Goal: Task Accomplishment & Management: Use online tool/utility

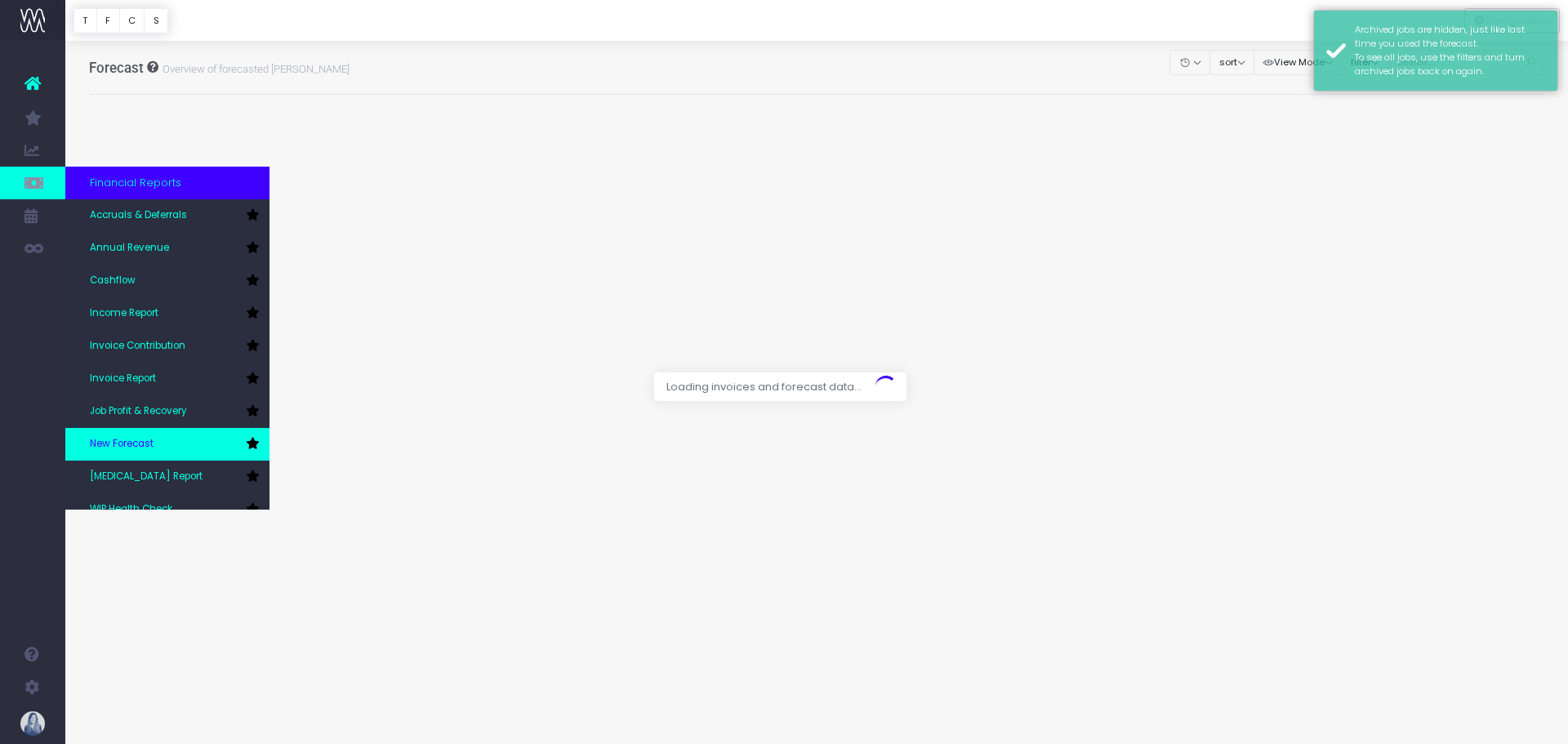
click at [146, 442] on span "New Forecast" at bounding box center [122, 444] width 64 height 15
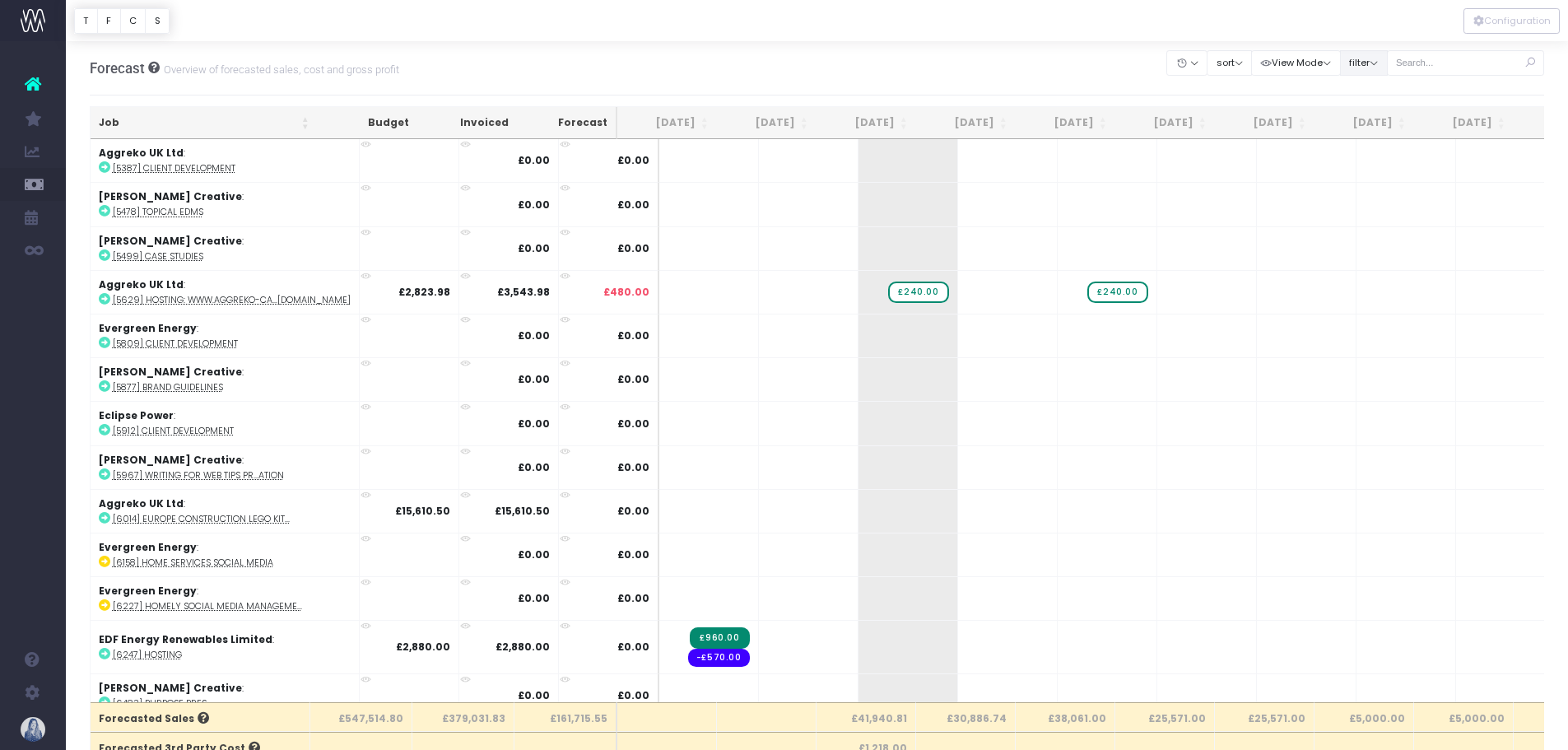
click at [1360, 65] on button "filter" at bounding box center [1364, 63] width 48 height 25
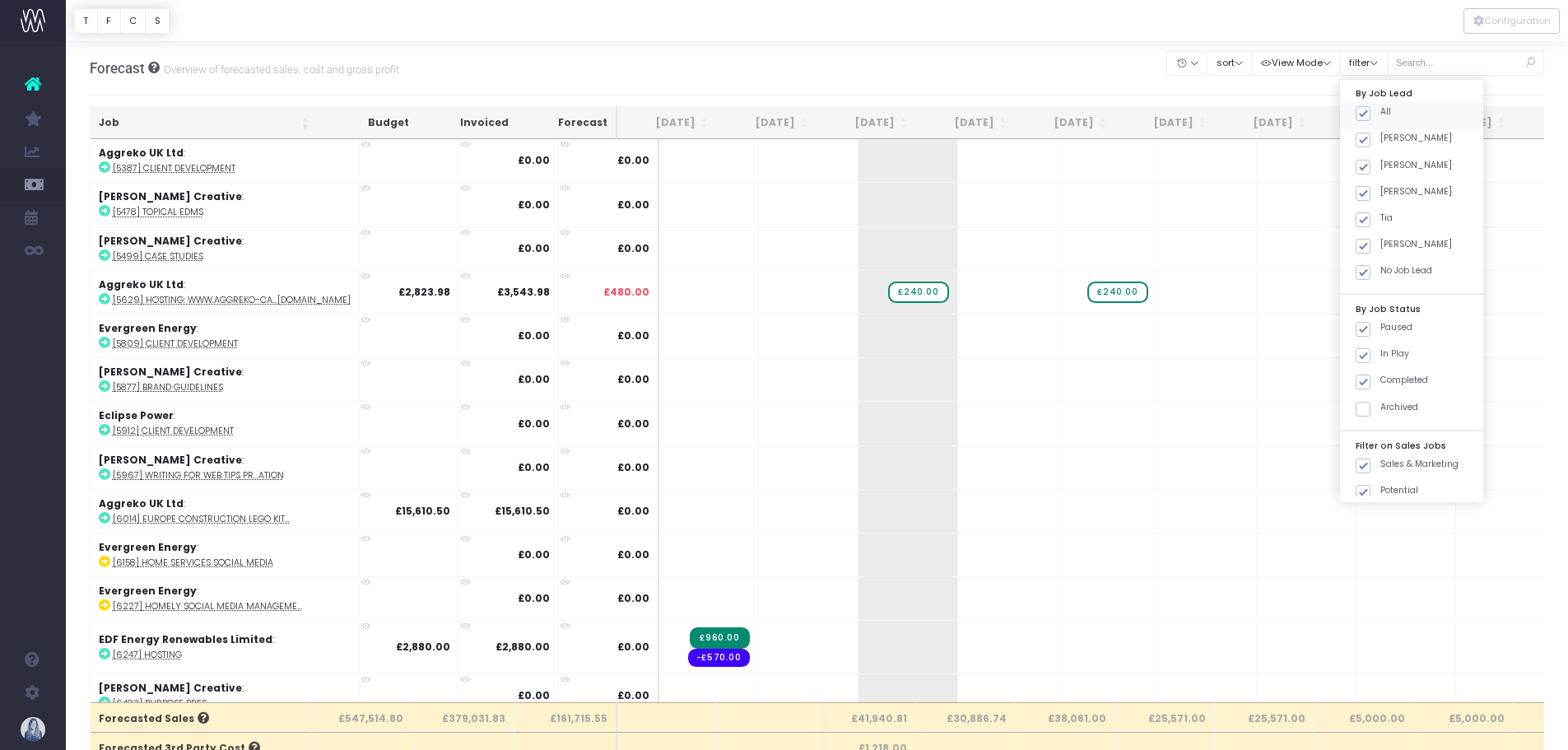
click at [1361, 111] on span at bounding box center [1363, 113] width 15 height 15
click at [1381, 111] on input "All" at bounding box center [1386, 111] width 10 height 10
checkbox input "false"
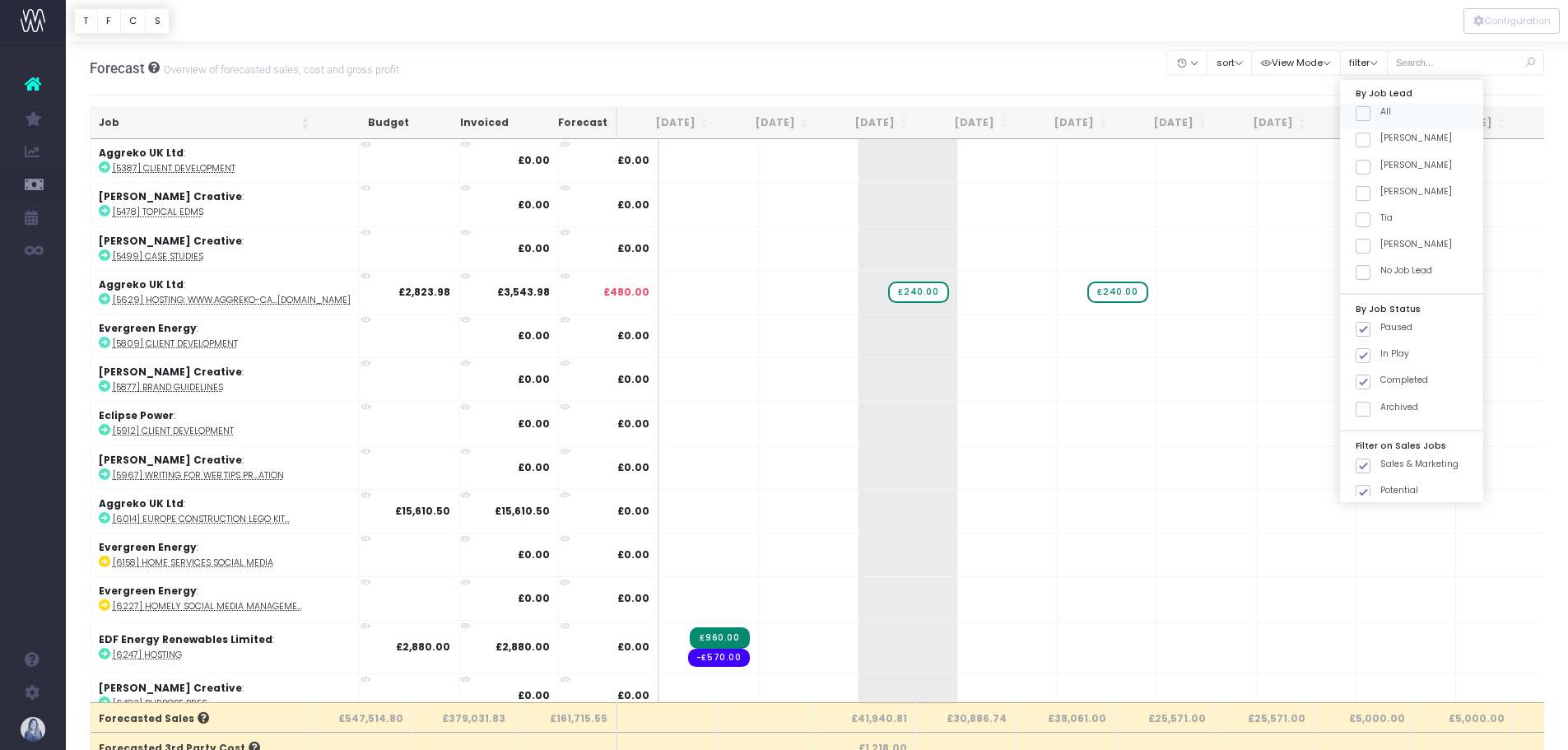
checkbox input "false"
click at [1365, 140] on span at bounding box center [1363, 140] width 15 height 15
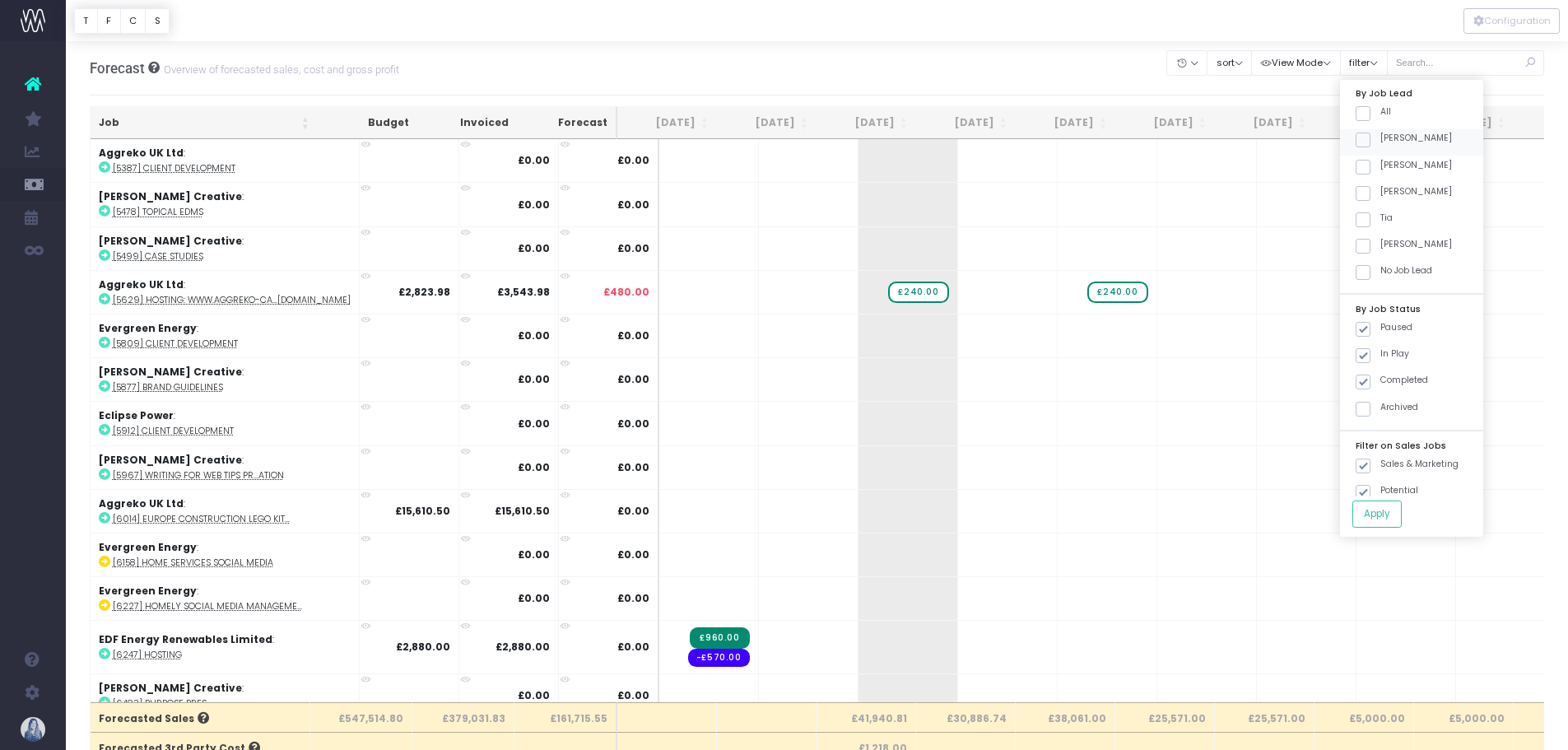
click at [1381, 140] on input "[PERSON_NAME]" at bounding box center [1386, 137] width 10 height 10
checkbox input "true"
click at [1375, 522] on button "Apply" at bounding box center [1377, 514] width 50 height 27
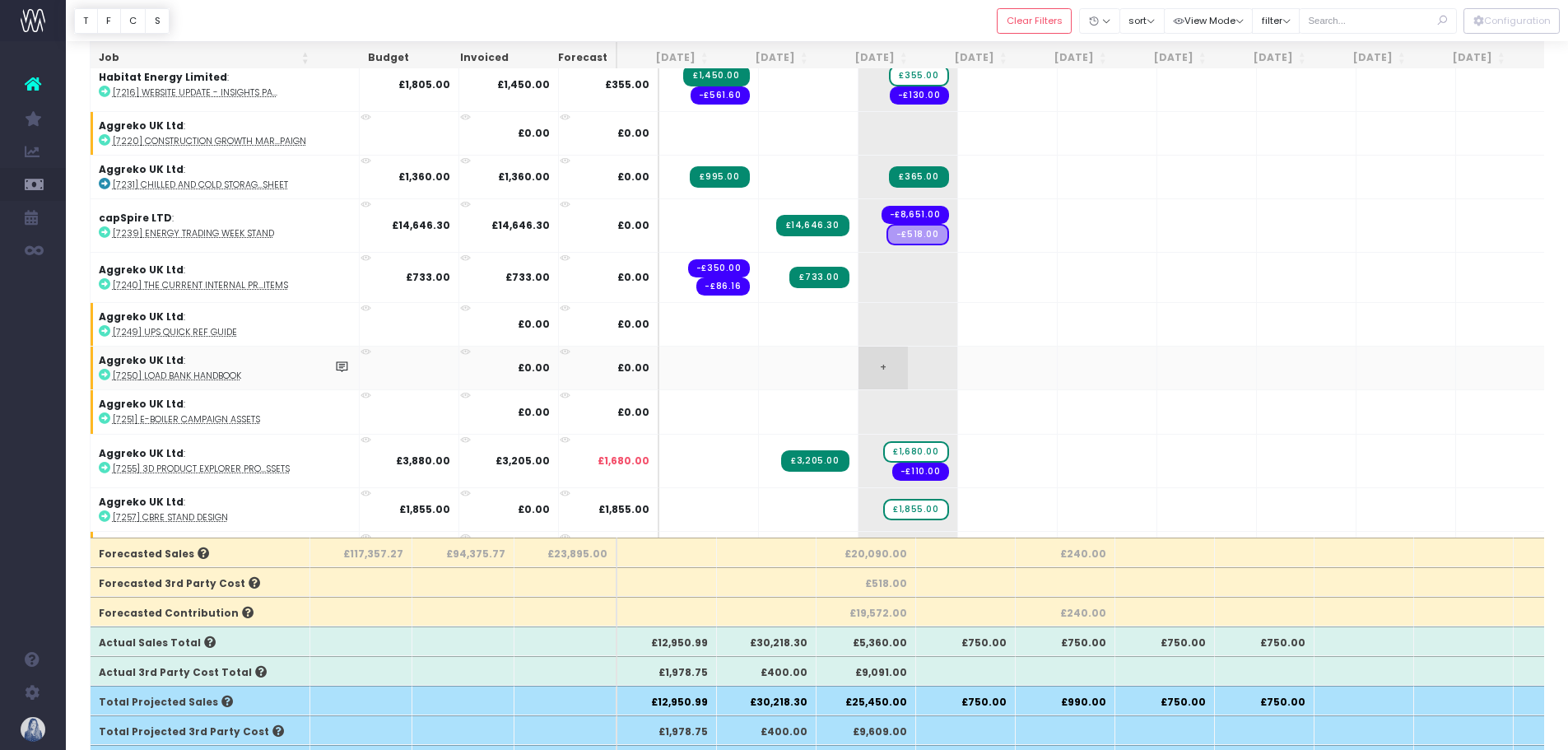
scroll to position [1036, 0]
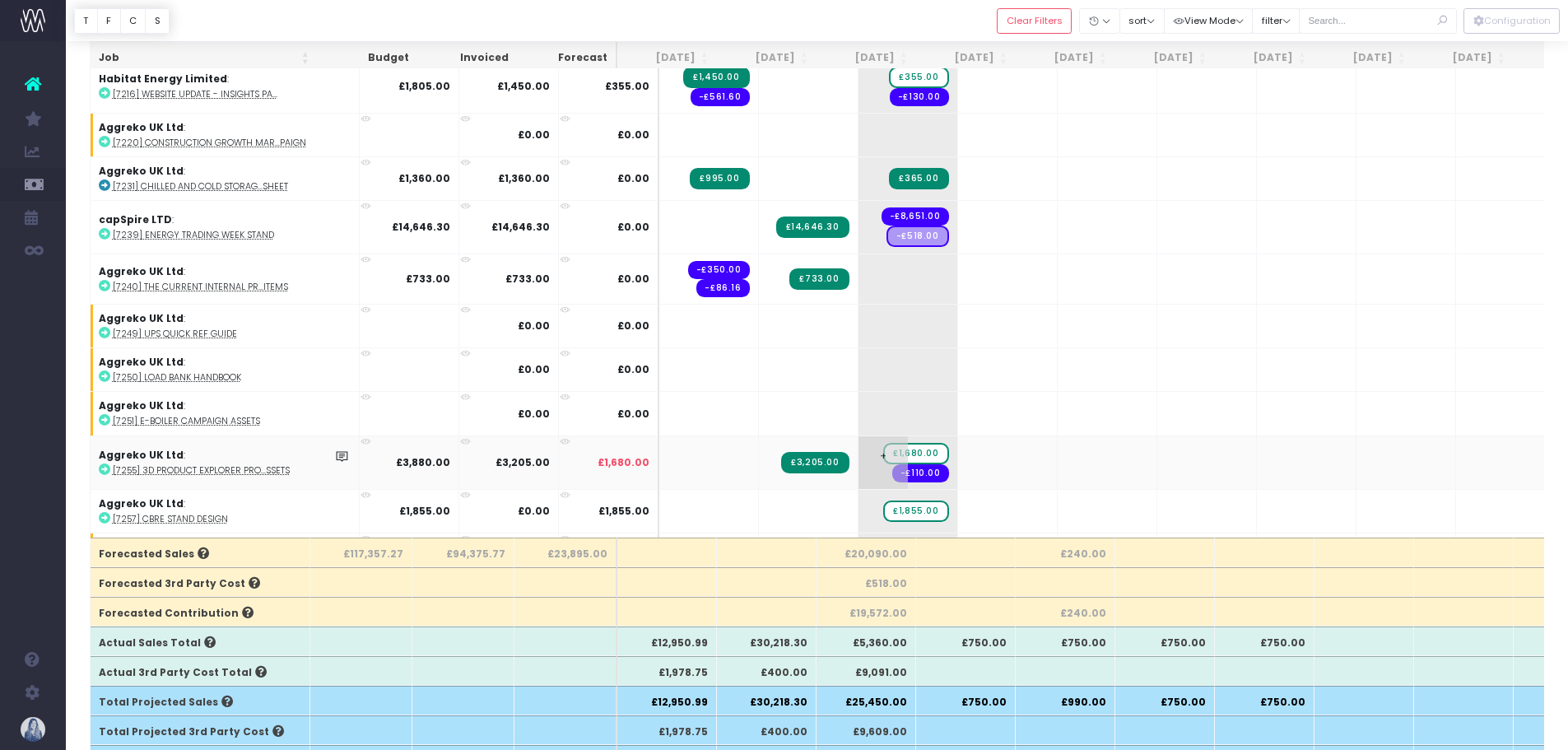
click at [883, 454] on span "£1,680.00" at bounding box center [915, 453] width 65 height 22
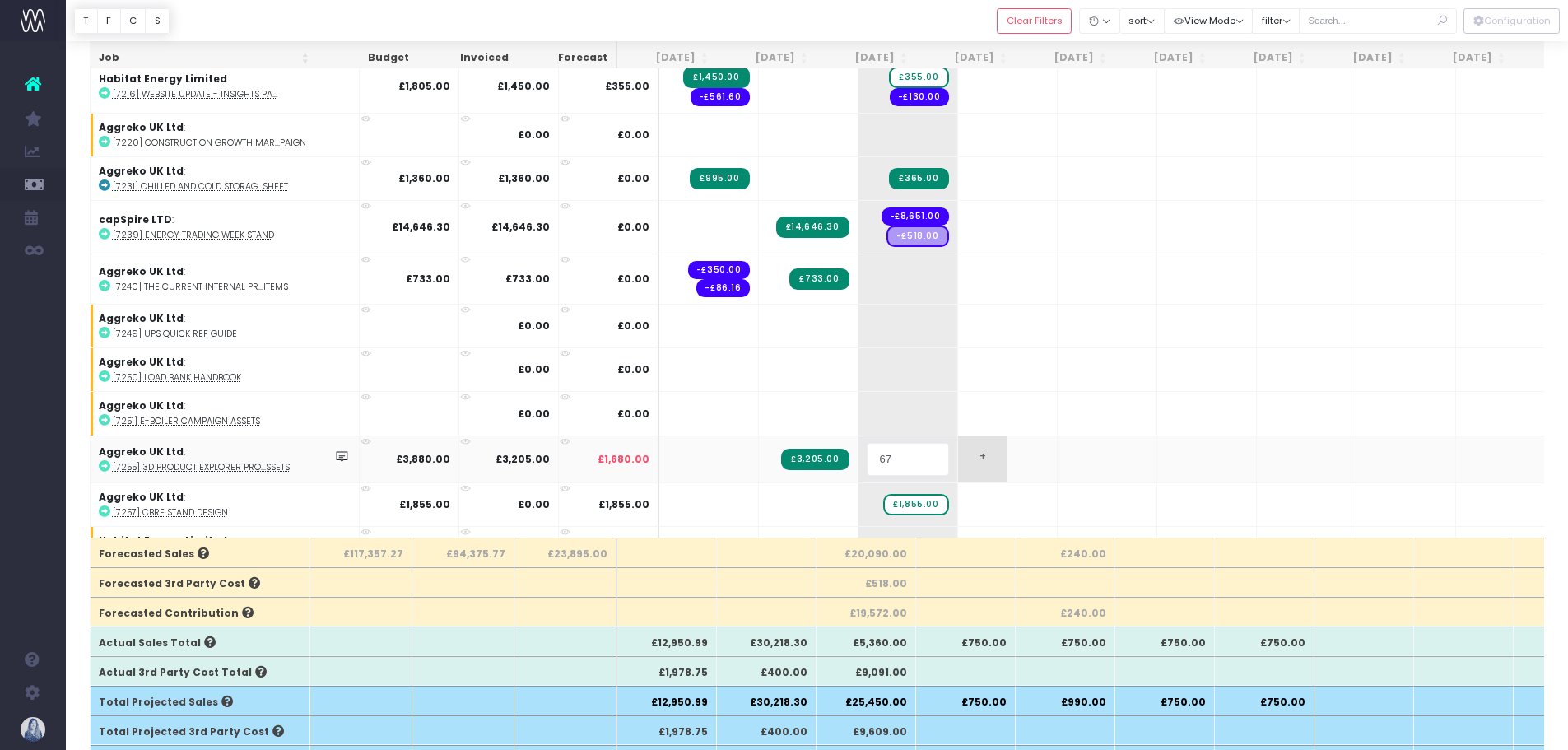
type input "675"
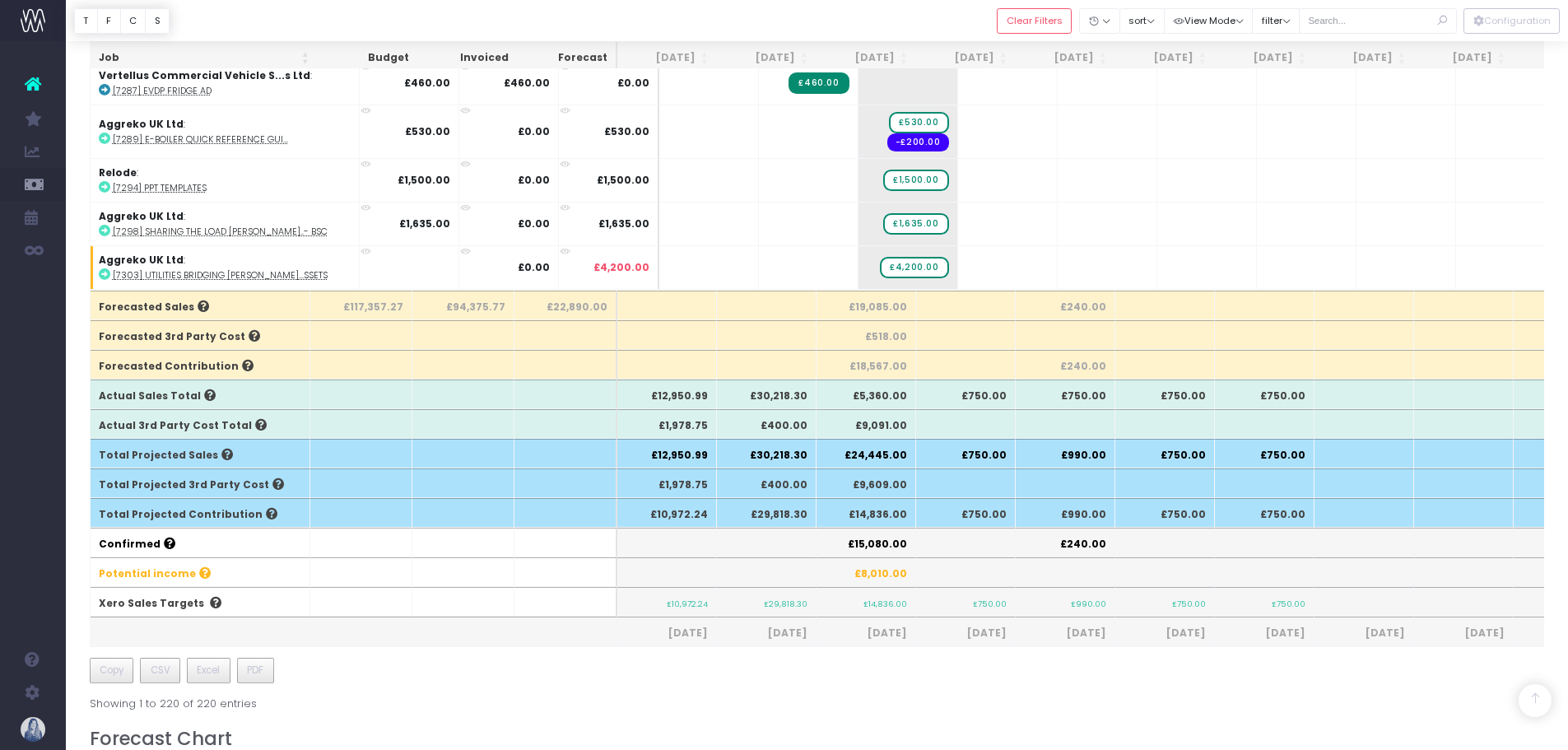
scroll to position [82, 0]
